Goal: Submit feedback/report problem

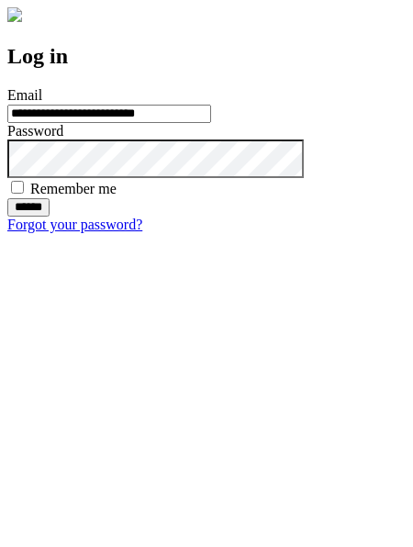
type input "**********"
click at [50, 217] on input "******" at bounding box center [28, 207] width 42 height 18
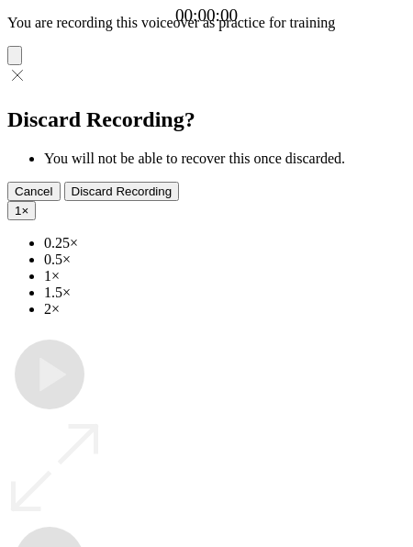
type input "**********"
